Goal: Task Accomplishment & Management: Use online tool/utility

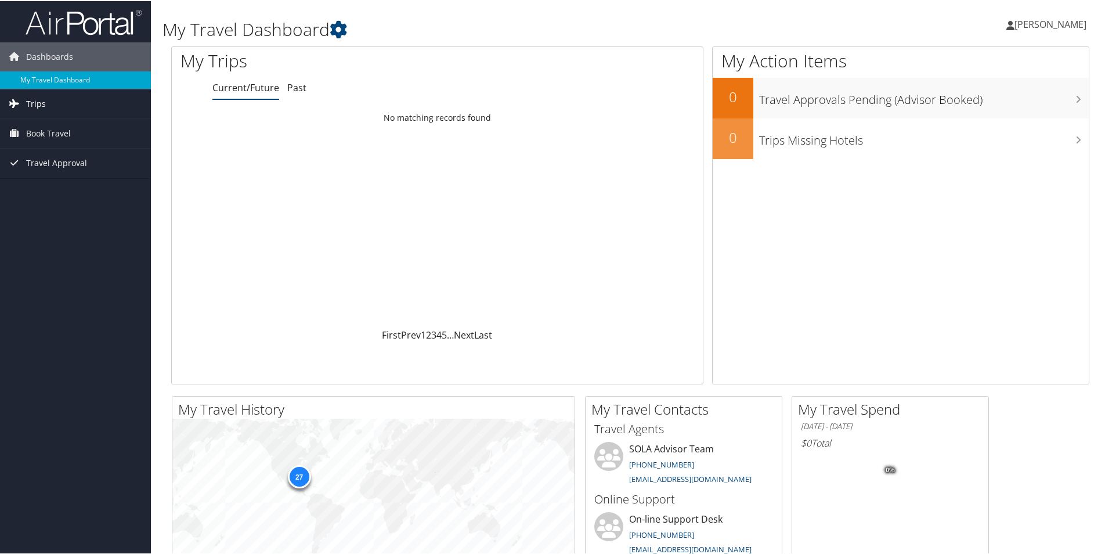
click at [39, 99] on span "Trips" at bounding box center [36, 102] width 20 height 29
click at [63, 127] on link "Current/Future Trips" at bounding box center [75, 125] width 151 height 17
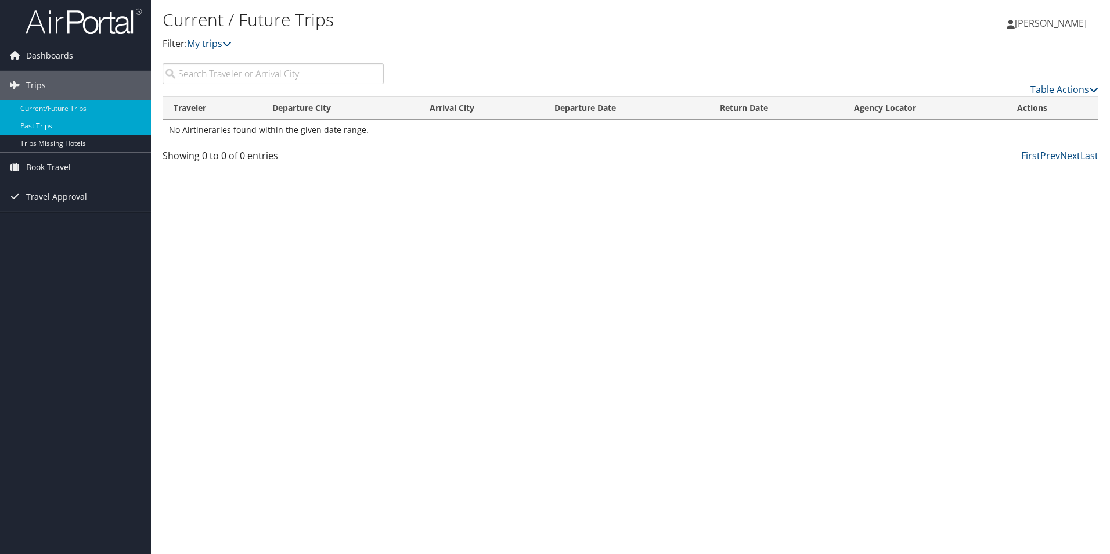
click at [42, 129] on link "Past Trips" at bounding box center [75, 125] width 151 height 17
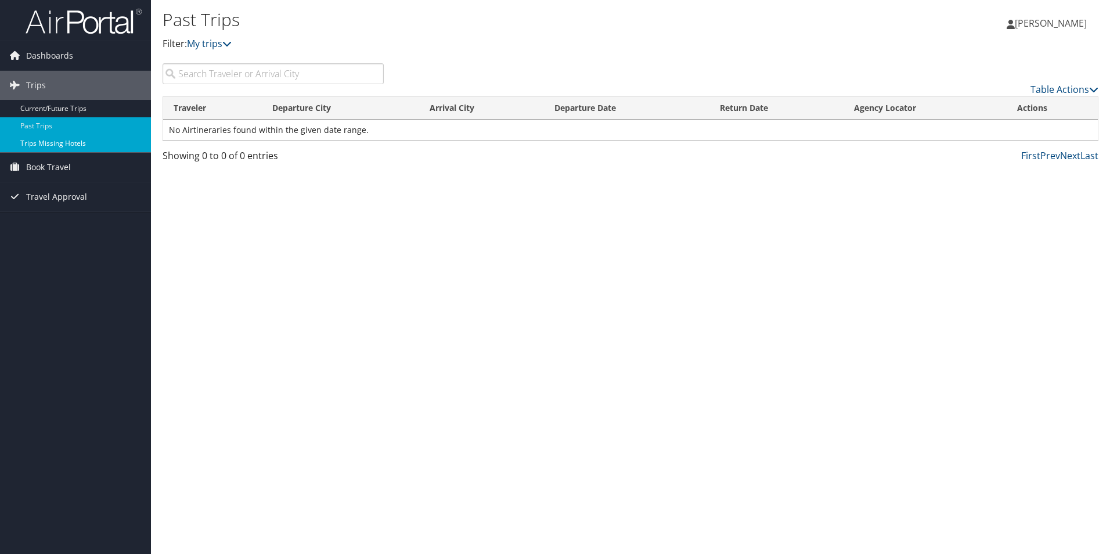
click at [35, 145] on link "Trips Missing Hotels" at bounding box center [75, 143] width 151 height 17
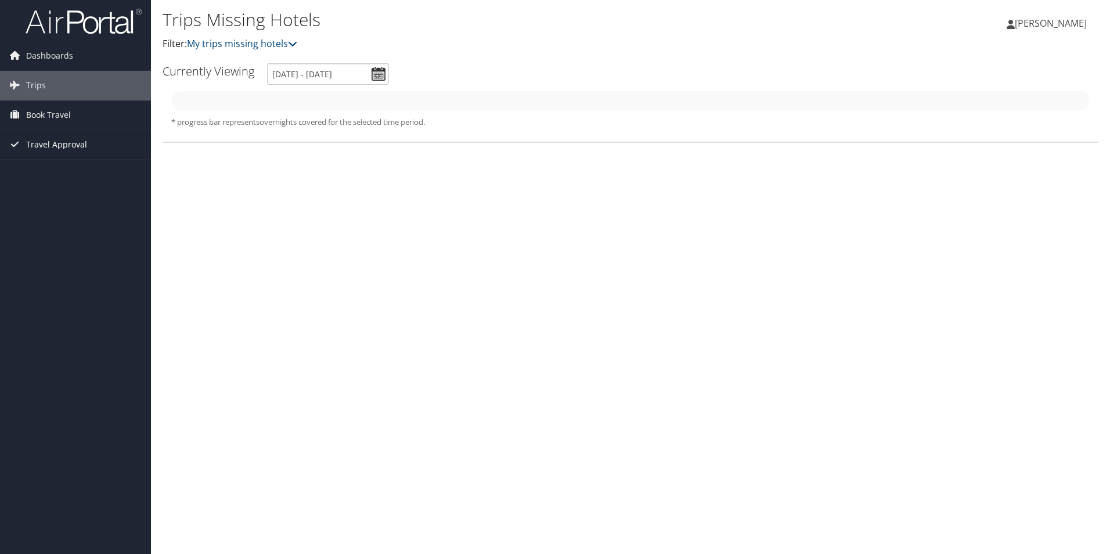
click at [47, 145] on span "Travel Approval" at bounding box center [56, 144] width 61 height 29
click at [94, 139] on link "Travel Approval" at bounding box center [75, 144] width 151 height 29
click at [49, 60] on span "Dashboards" at bounding box center [49, 55] width 47 height 29
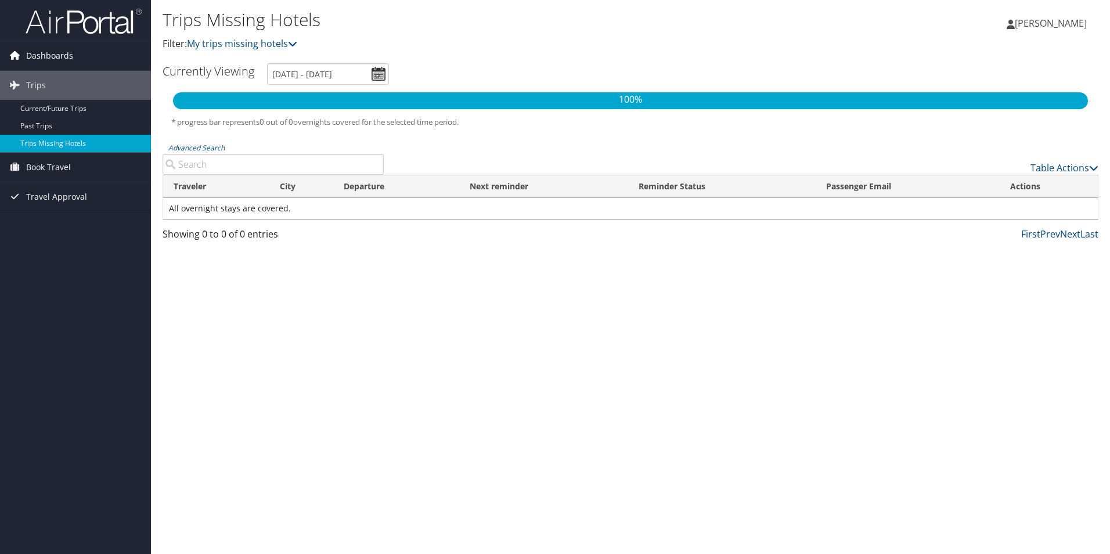
click at [44, 54] on span "Dashboards" at bounding box center [49, 55] width 47 height 29
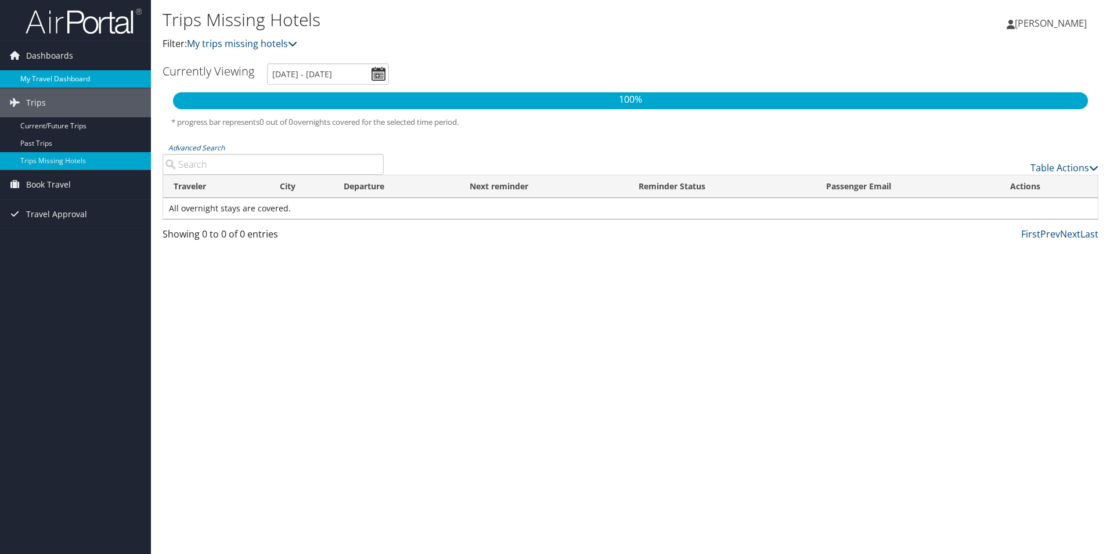
click at [65, 77] on link "My Travel Dashboard" at bounding box center [75, 78] width 151 height 17
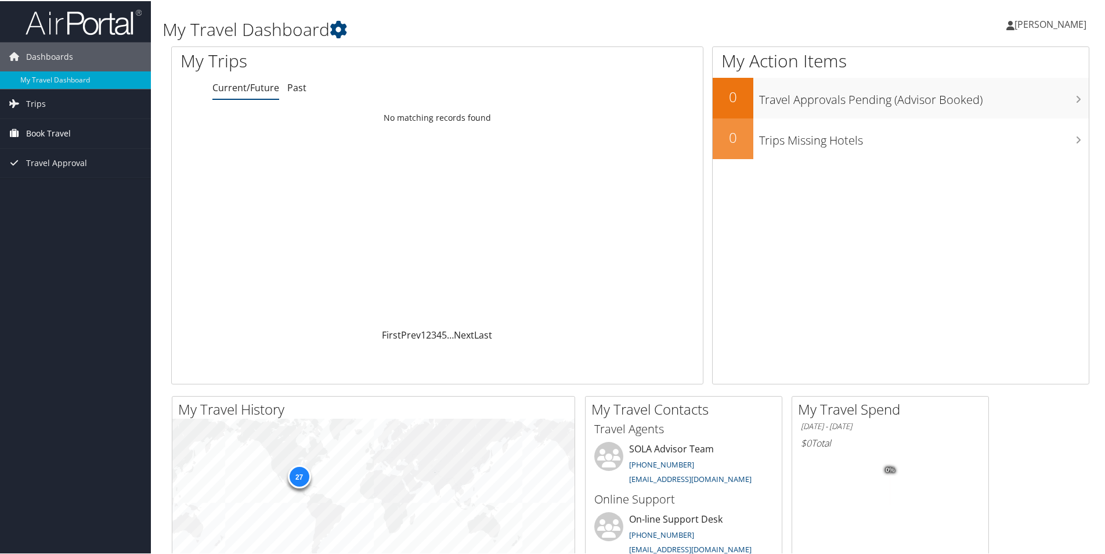
click at [41, 131] on span "Book Travel" at bounding box center [48, 132] width 45 height 29
click at [51, 171] on link "Book/Manage Online Trips" at bounding box center [75, 172] width 151 height 17
